Goal: Transaction & Acquisition: Purchase product/service

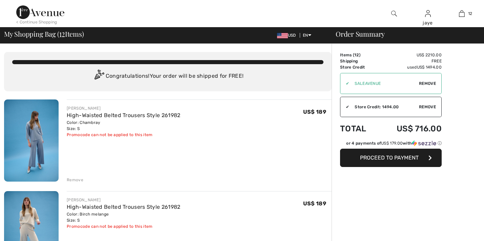
click at [78, 177] on div "Remove" at bounding box center [75, 180] width 17 height 6
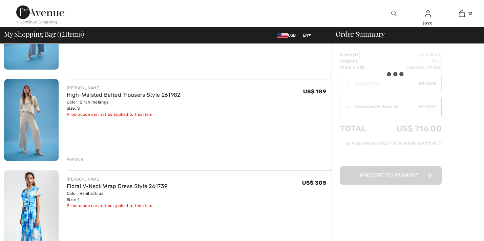
scroll to position [130, 0]
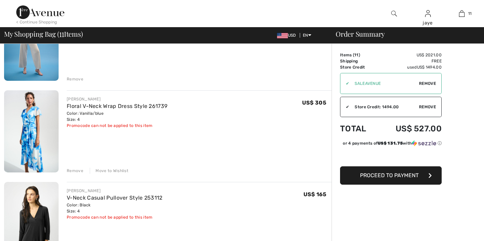
click at [77, 167] on div "Remove" at bounding box center [75, 170] width 17 height 6
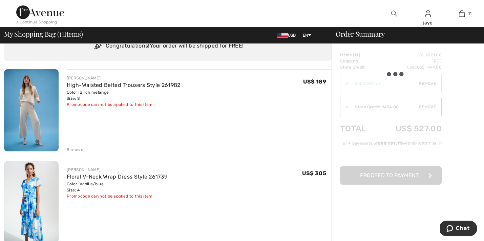
scroll to position [18, 0]
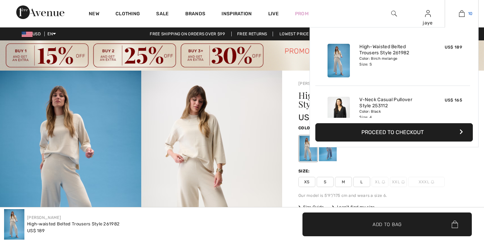
click at [463, 14] on img at bounding box center [462, 13] width 6 height 8
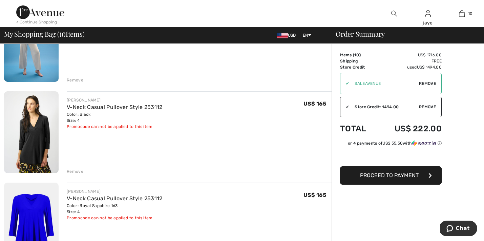
click at [78, 170] on div "Remove" at bounding box center [75, 171] width 17 height 6
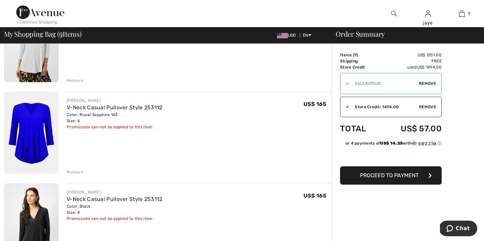
scroll to position [290, 0]
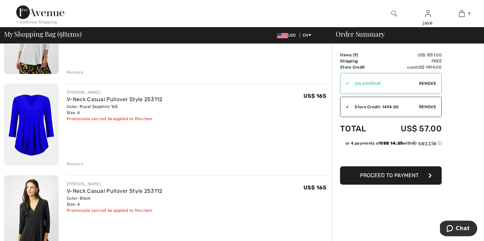
click at [79, 164] on div "Remove" at bounding box center [75, 164] width 17 height 6
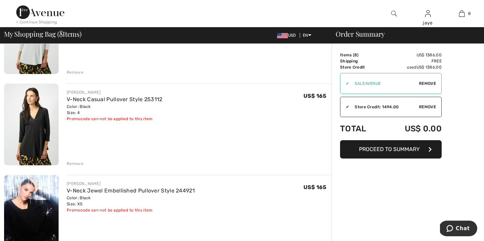
click at [76, 164] on div "Remove" at bounding box center [75, 163] width 17 height 6
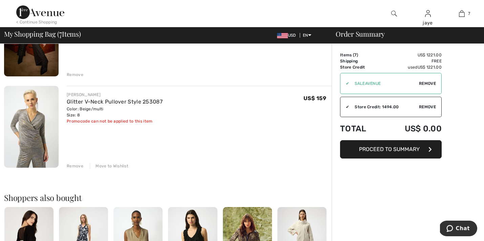
scroll to position [565, 0]
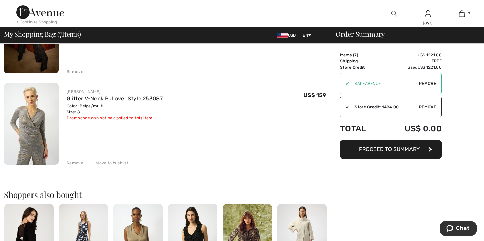
click at [106, 163] on div "Move to Wishlist" at bounding box center [109, 163] width 39 height 6
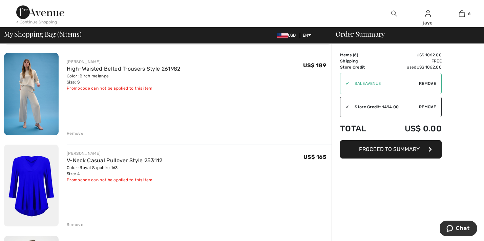
scroll to position [42, 0]
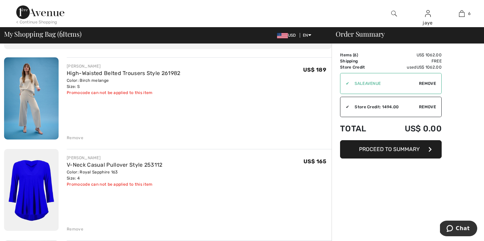
click at [80, 137] on div "Remove" at bounding box center [75, 138] width 17 height 6
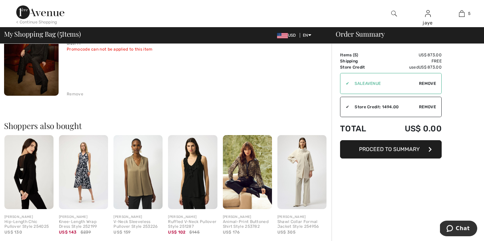
scroll to position [454, 0]
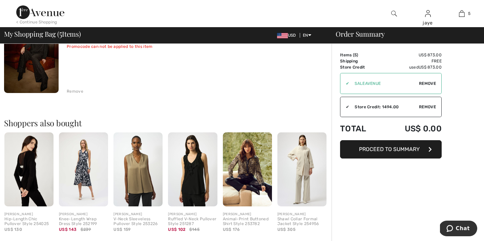
click at [402, 150] on span "Proceed to Summary" at bounding box center [389, 149] width 61 height 6
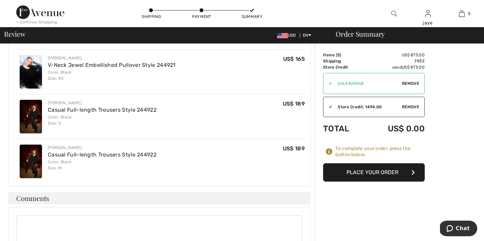
scroll to position [378, 0]
click at [381, 172] on button "Place Your Order" at bounding box center [374, 172] width 102 height 18
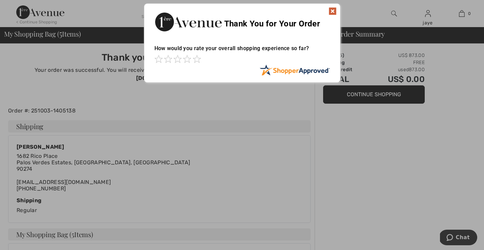
click at [331, 10] on img at bounding box center [333, 11] width 8 height 8
click at [333, 12] on img at bounding box center [333, 11] width 8 height 8
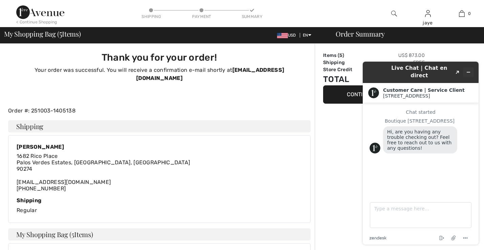
click at [471, 73] on button "Minimize widget" at bounding box center [468, 71] width 11 height 9
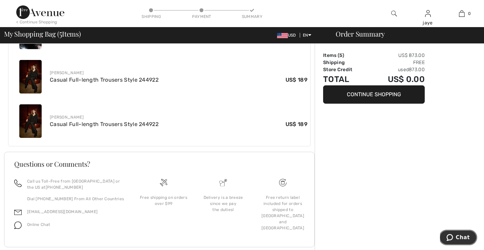
scroll to position [325, 0]
click at [358, 96] on button "Continue Shopping" at bounding box center [374, 94] width 102 height 18
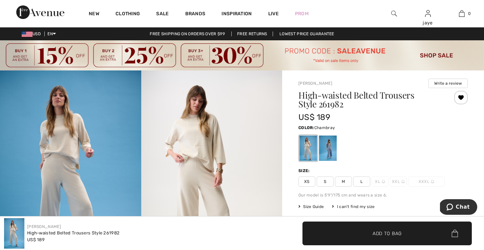
click at [328, 153] on div at bounding box center [328, 148] width 18 height 25
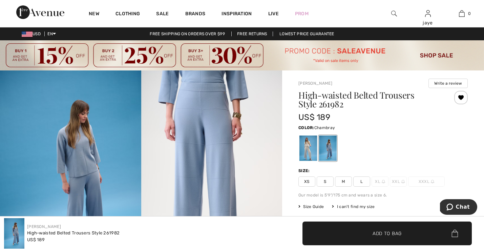
click at [327, 184] on span "S" at bounding box center [325, 182] width 17 height 10
click at [336, 235] on span "✔ Added to Bag Add to Bag" at bounding box center [388, 234] width 170 height 24
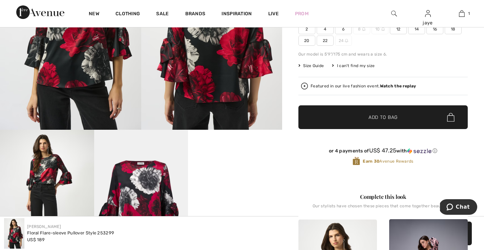
scroll to position [38, 0]
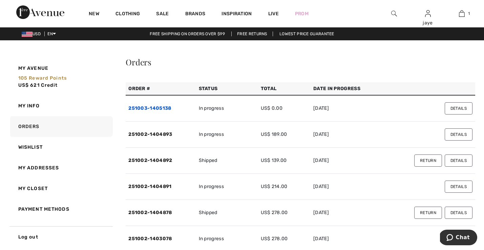
click at [163, 111] on link "251003-1405138" at bounding box center [149, 108] width 43 height 6
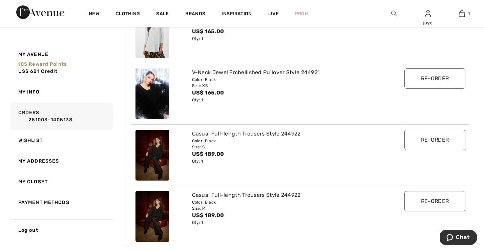
scroll to position [116, 0]
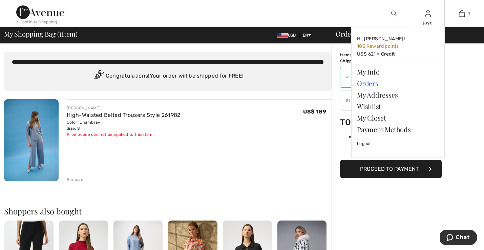
click at [367, 84] on link "Orders" at bounding box center [398, 84] width 82 height 12
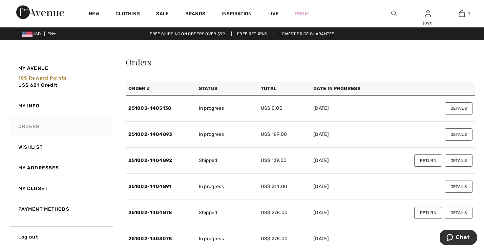
click at [55, 125] on link "Orders" at bounding box center [61, 126] width 104 height 21
click at [359, 12] on div "New Clothing Sale Brands Inspiration Live Prom jaye Hi, jaye! 105 Reward points…" at bounding box center [242, 13] width 484 height 27
